Goal: Information Seeking & Learning: Learn about a topic

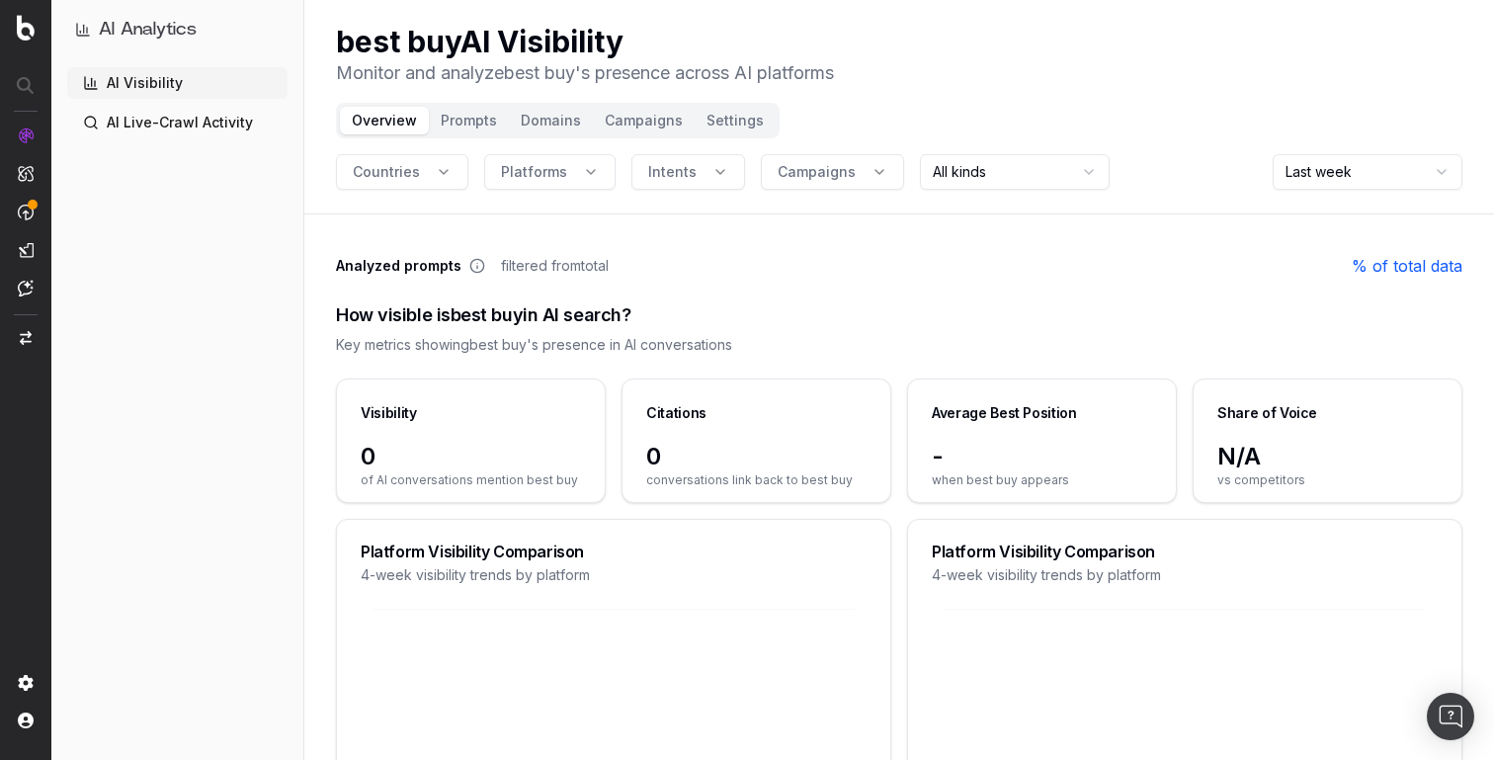
drag, startPoint x: 496, startPoint y: 268, endPoint x: 676, endPoint y: 269, distance: 179.8
click at [676, 269] on div "Analyzed prompts filtered from total % of total data" at bounding box center [899, 266] width 1126 height 24
click at [590, 270] on span "filtered from total" at bounding box center [555, 266] width 108 height 20
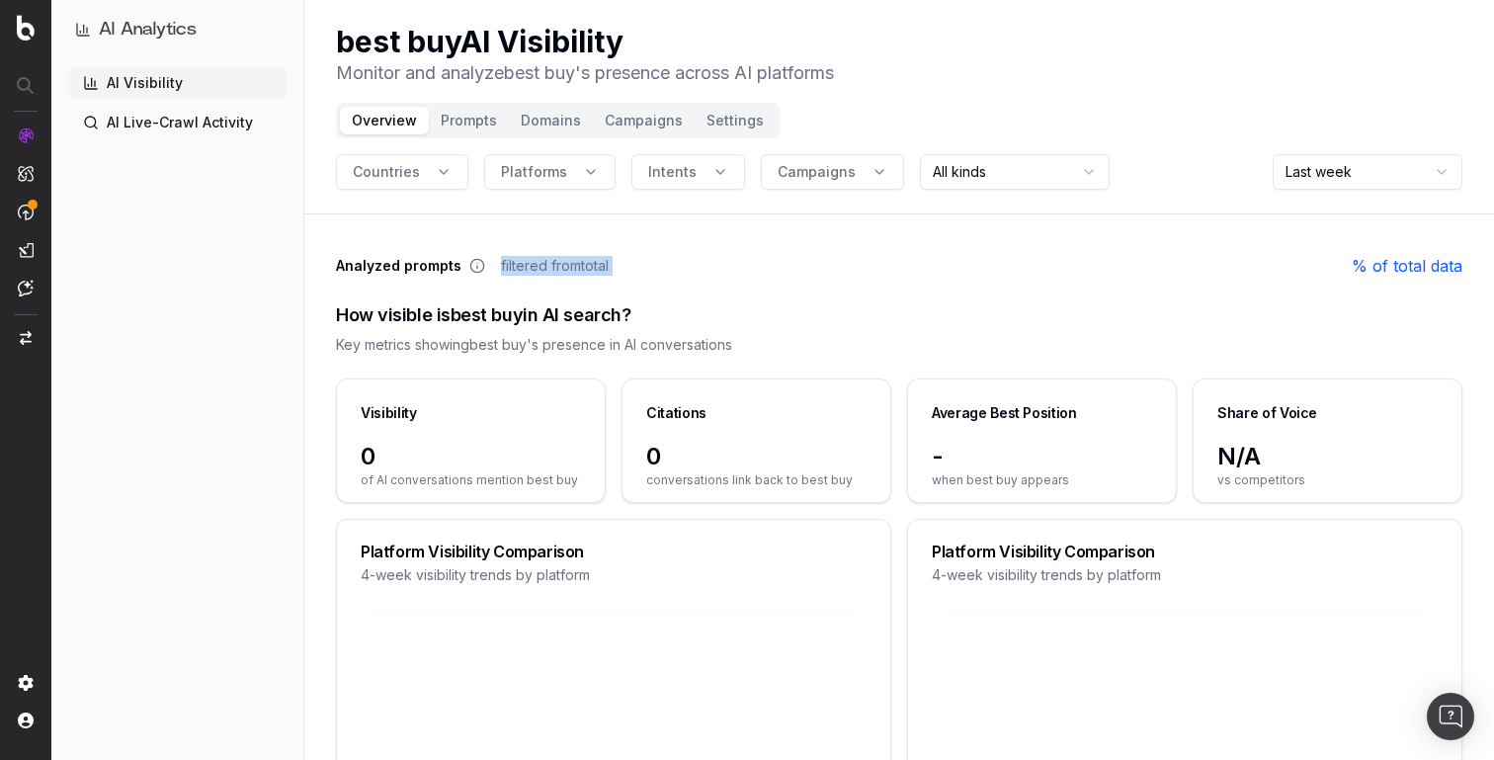
click at [590, 270] on span "filtered from total" at bounding box center [555, 266] width 108 height 20
click at [642, 270] on div "Analyzed prompts filtered from total % of total data" at bounding box center [899, 266] width 1126 height 24
